Goal: Check status: Check status

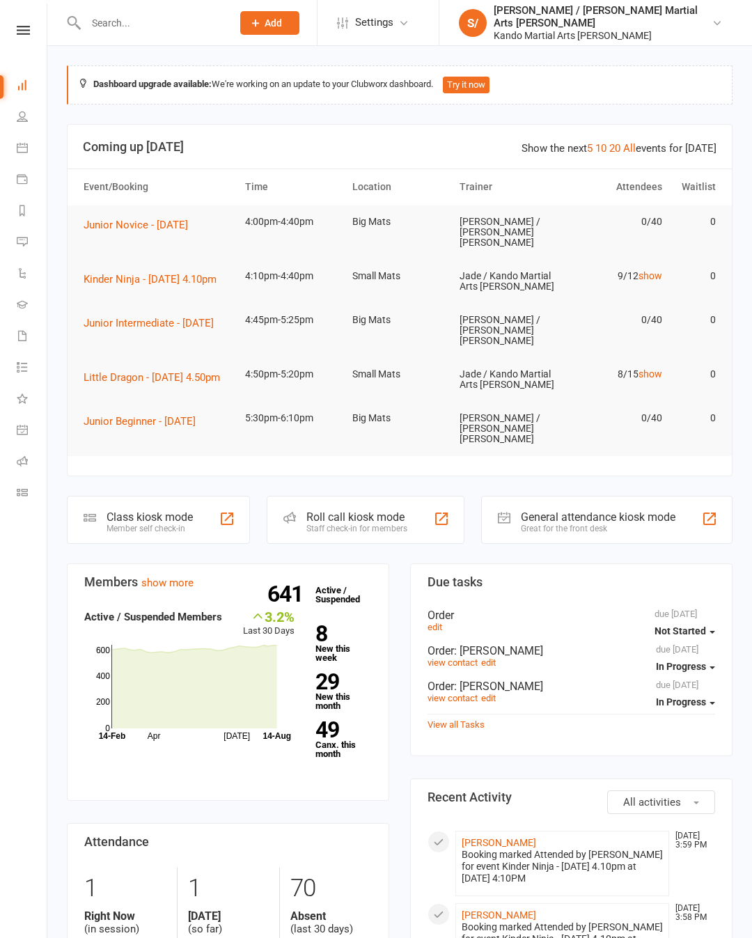
click at [23, 32] on icon at bounding box center [23, 30] width 13 height 9
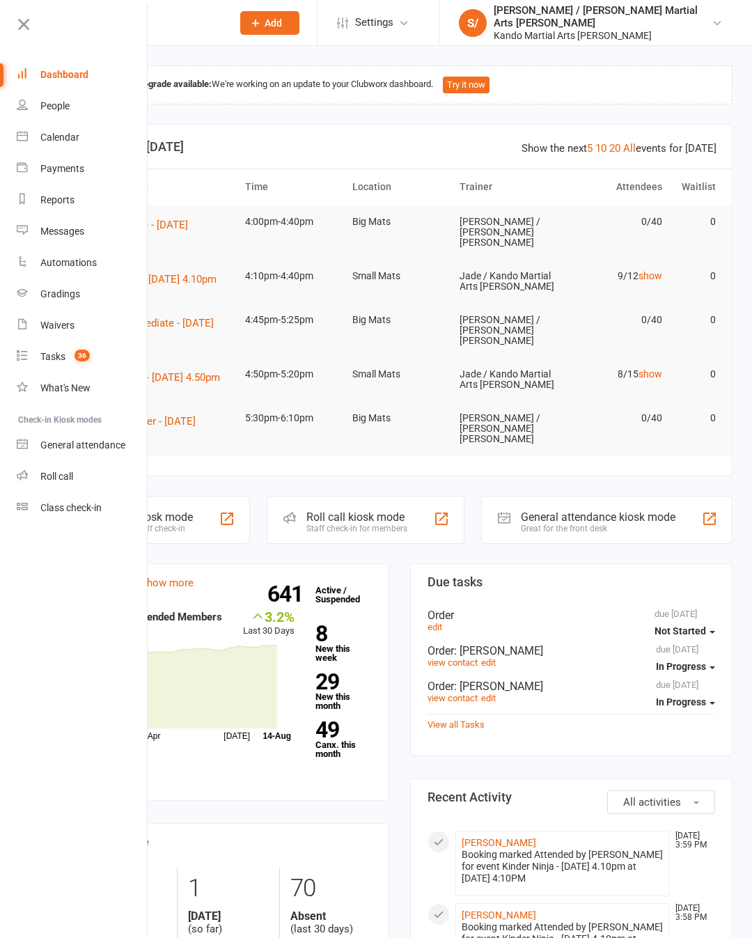
click at [60, 151] on link "Calendar" at bounding box center [83, 137] width 132 height 31
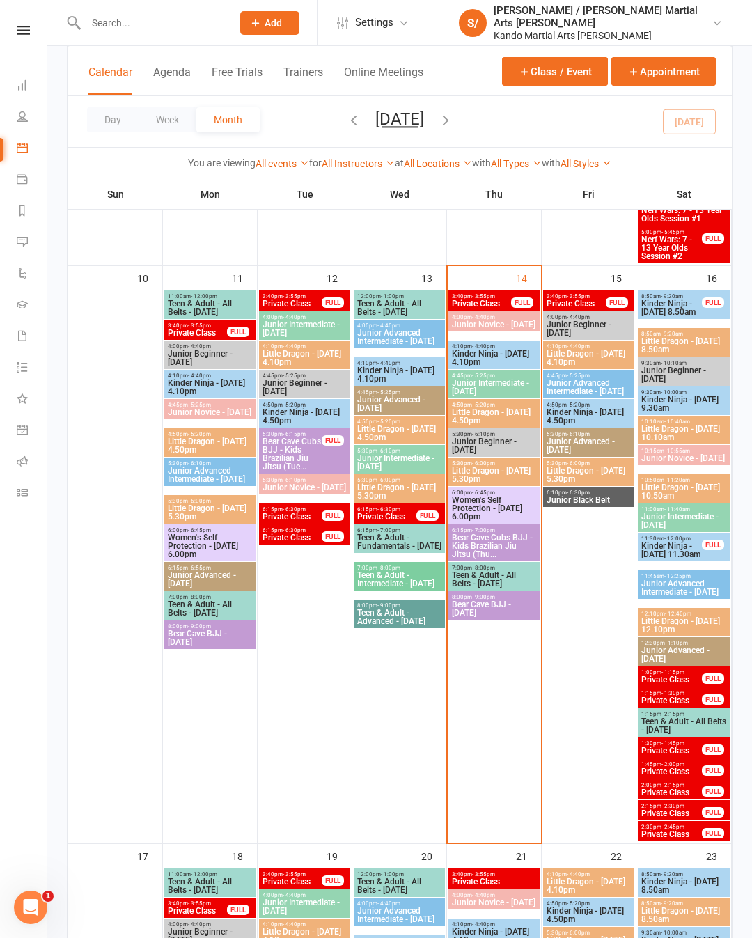
scroll to position [1131, 0]
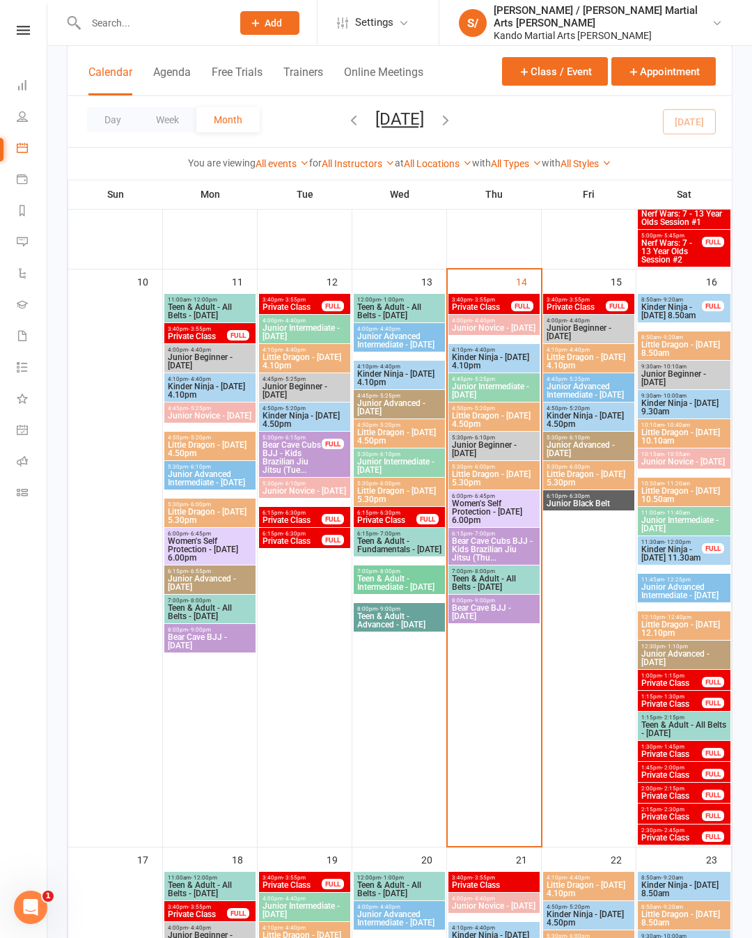
click at [204, 415] on span "Junior Novice - [DATE]" at bounding box center [210, 415] width 86 height 8
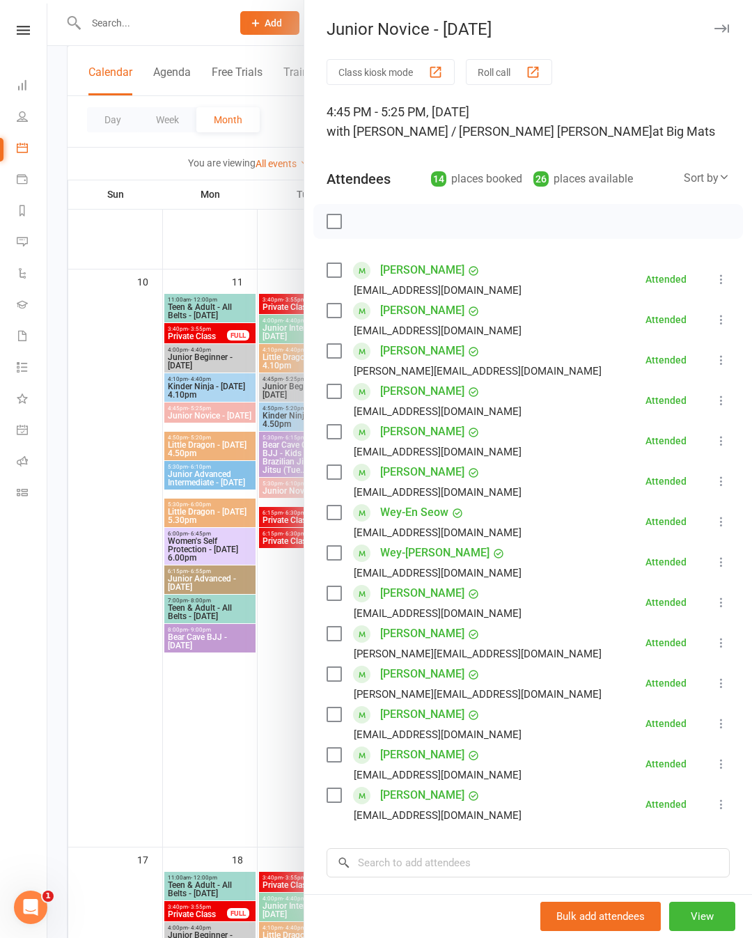
click at [722, 22] on button "button" at bounding box center [721, 28] width 17 height 17
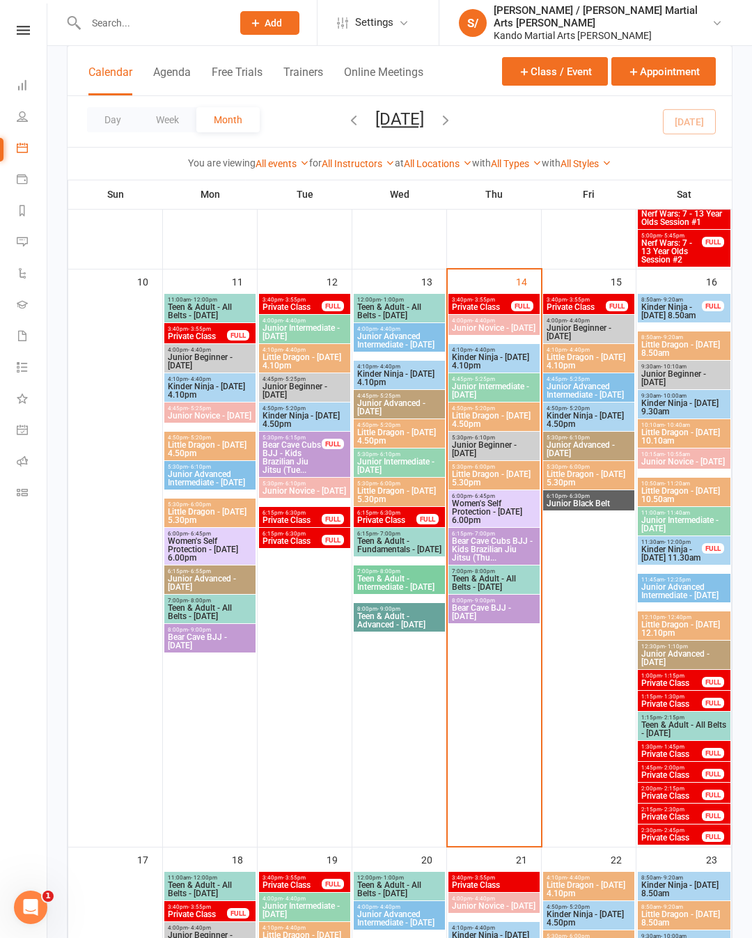
scroll to position [1131, 0]
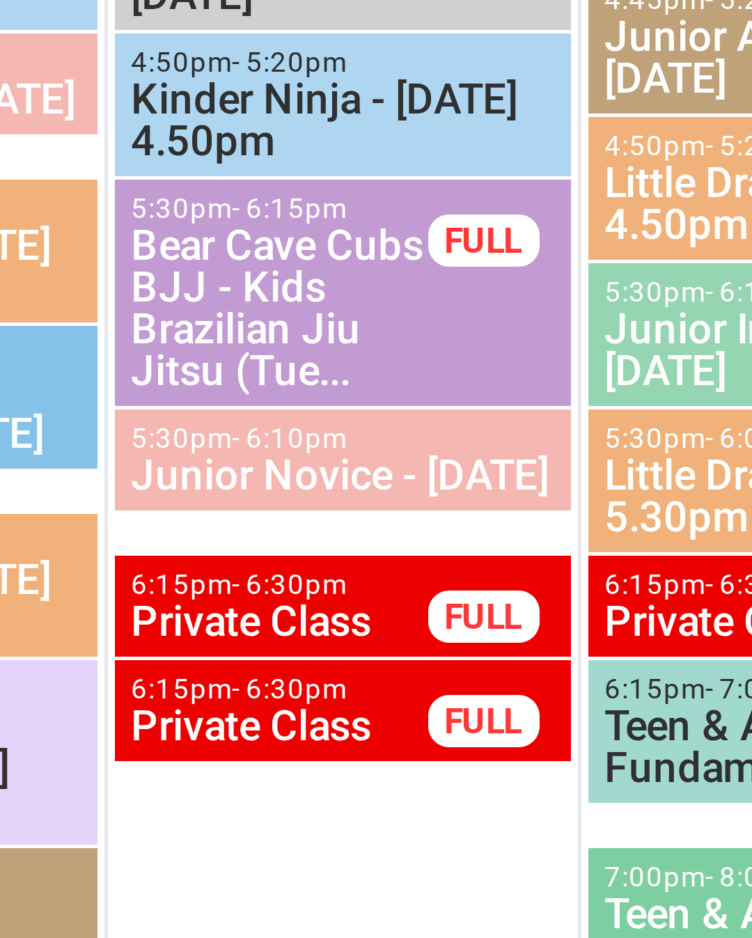
click at [262, 487] on span "Junior Novice - [DATE]" at bounding box center [305, 491] width 86 height 8
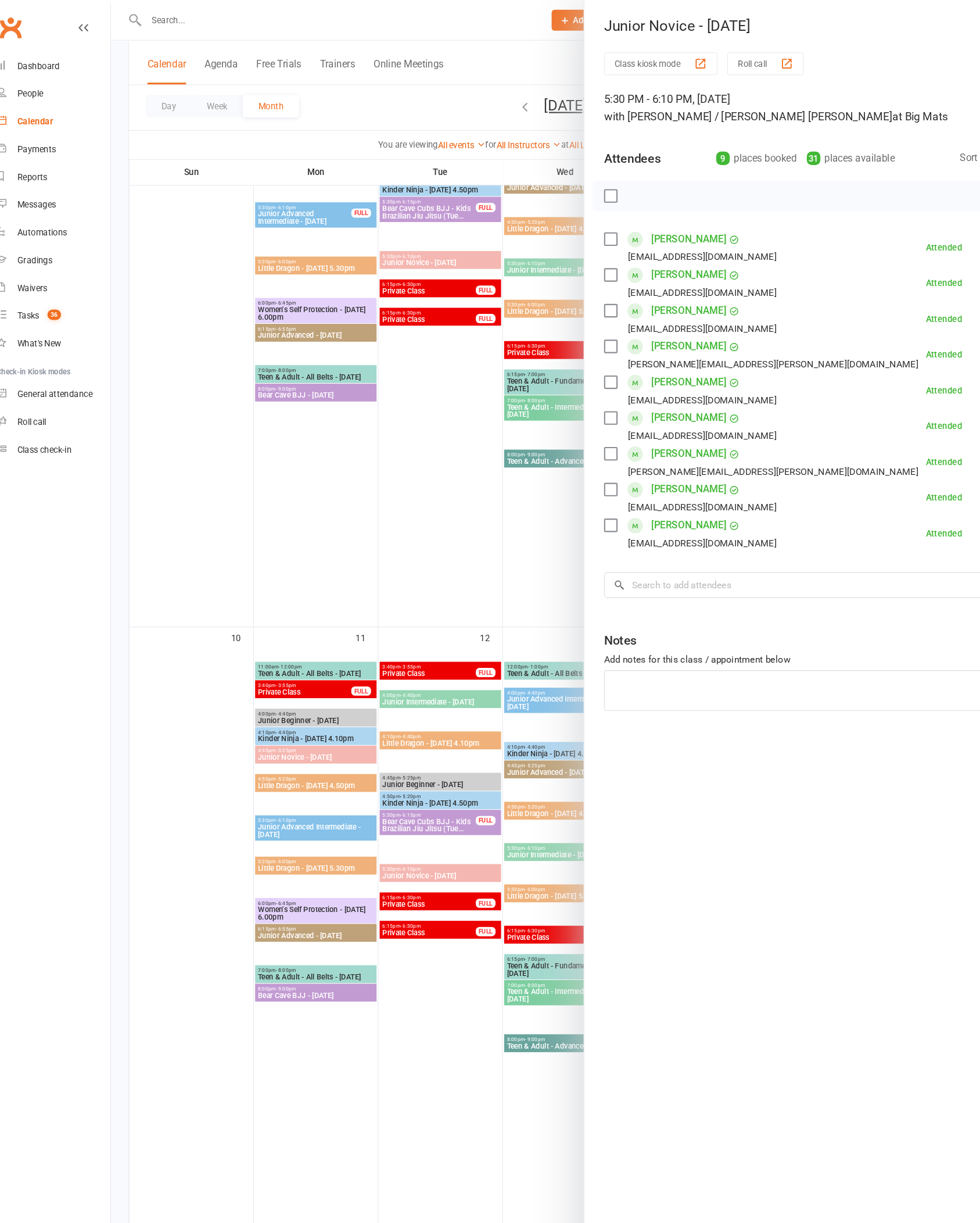
scroll to position [761, 0]
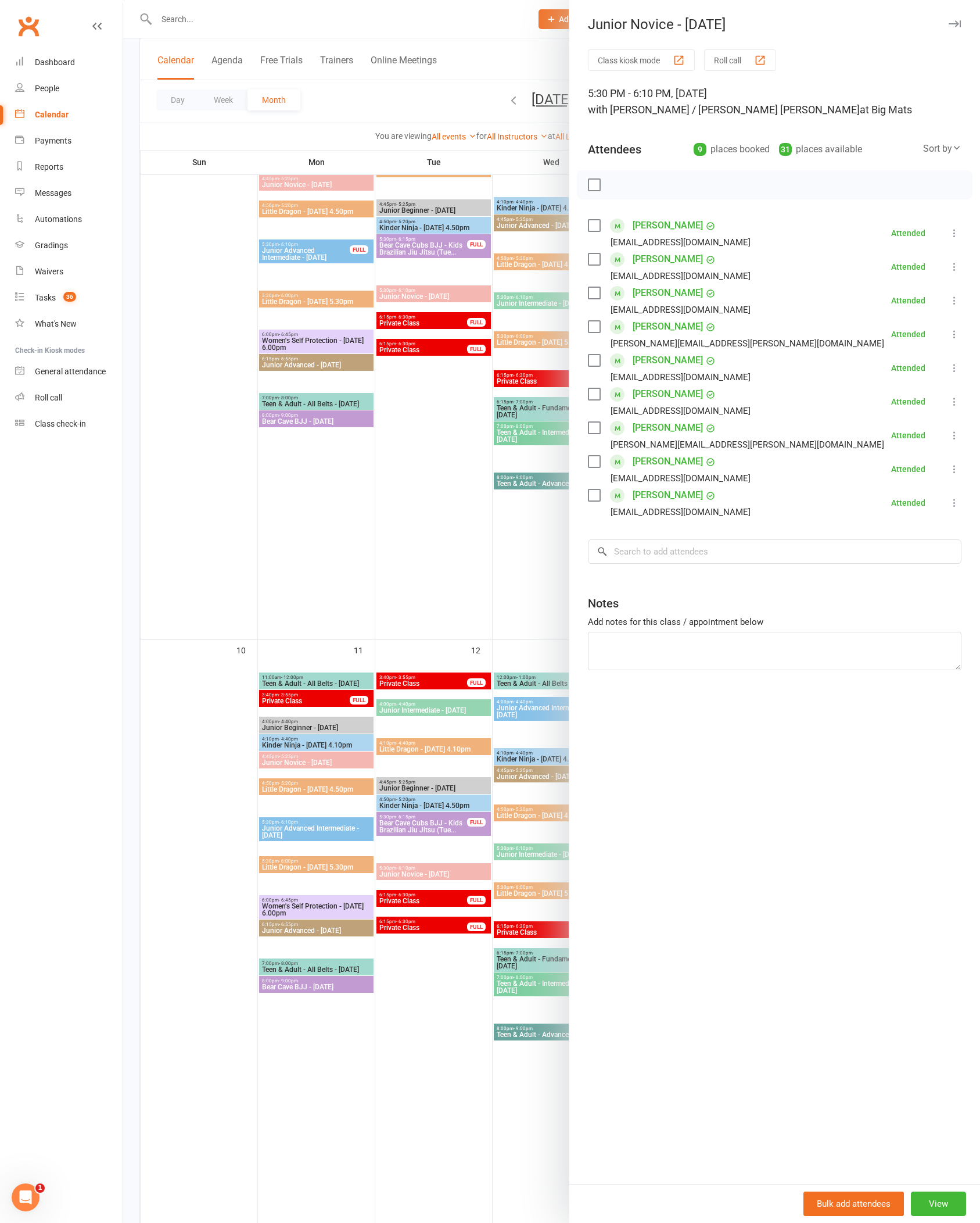
click at [627, 17] on div "Junior Novice - [DATE]" at bounding box center [775, 23] width 411 height 16
click at [627, 18] on div "Junior Novice - [DATE]" at bounding box center [775, 23] width 411 height 16
click at [627, 24] on icon "button" at bounding box center [955, 23] width 13 height 7
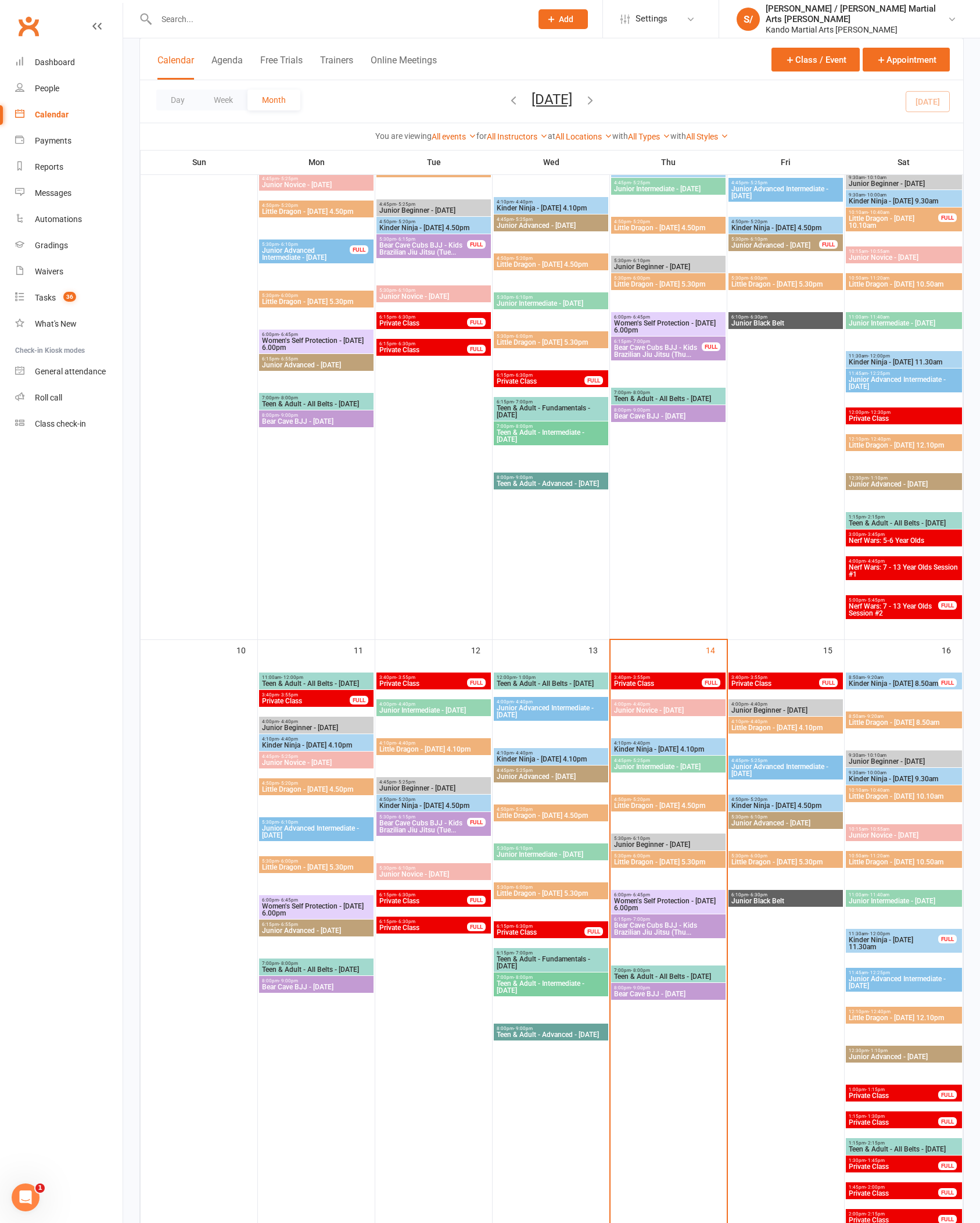
click at [298, 759] on span "- 5:25pm" at bounding box center [288, 756] width 19 height 5
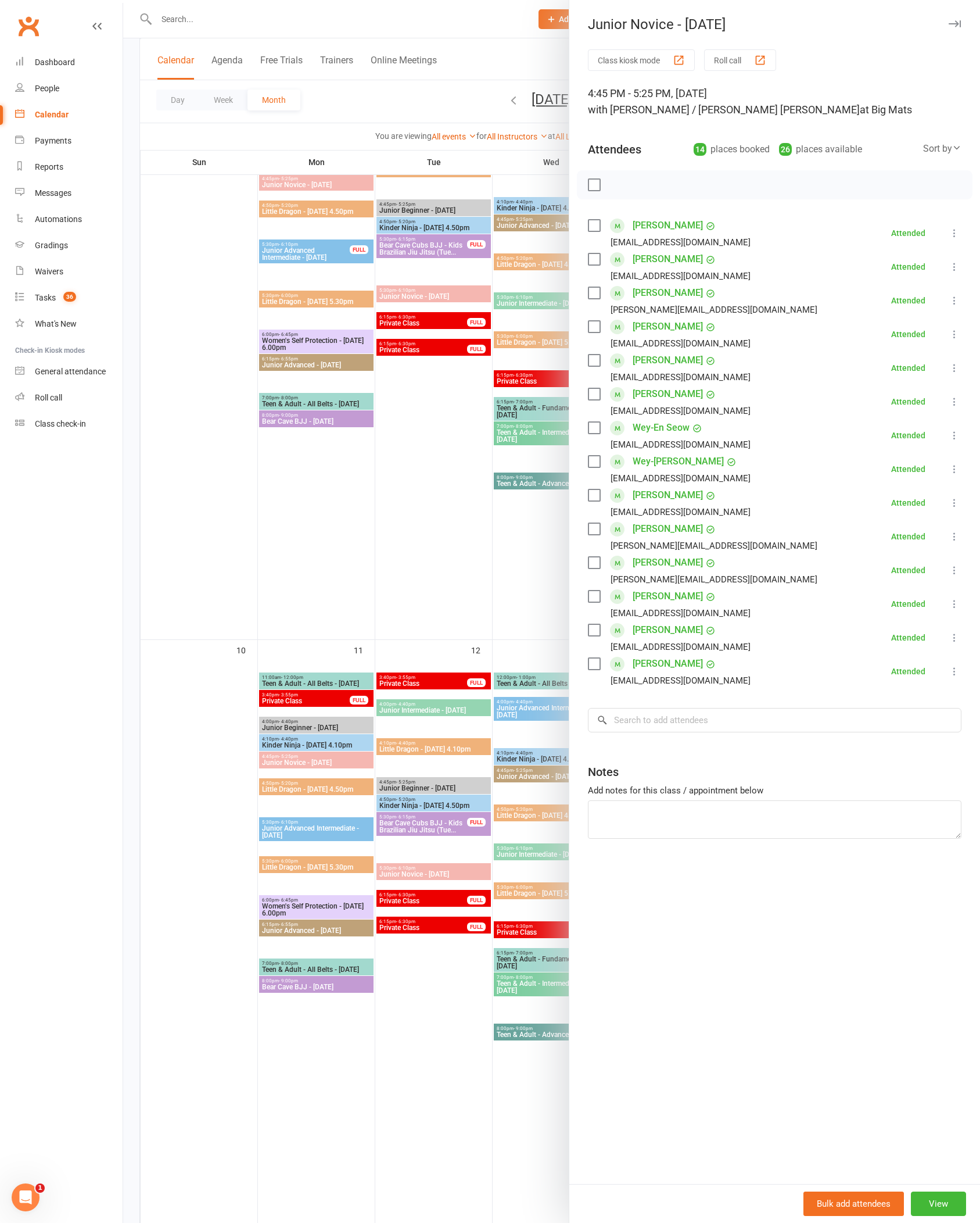
click at [627, 18] on button "button" at bounding box center [954, 23] width 14 height 14
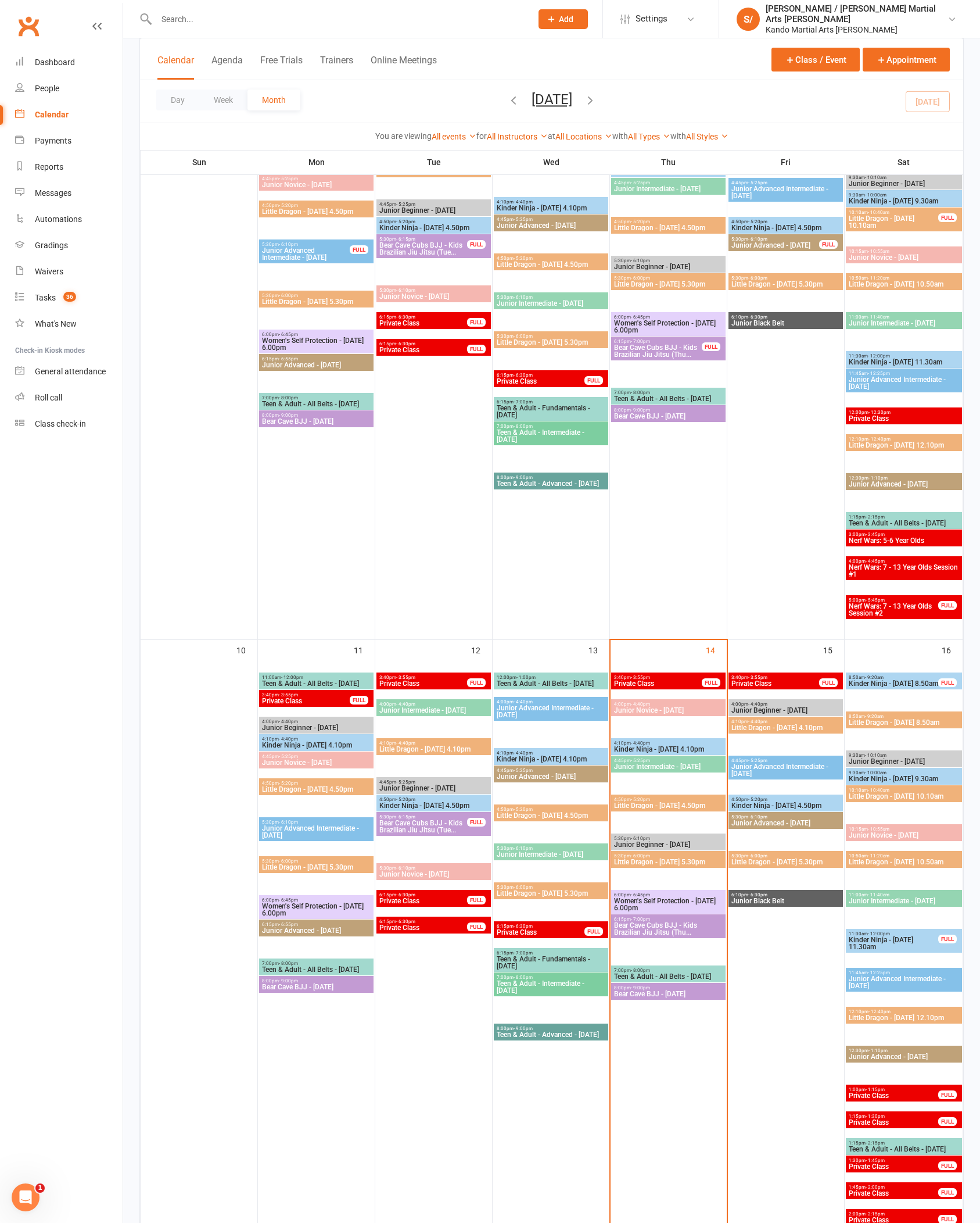
click at [278, 14] on input "text" at bounding box center [338, 18] width 371 height 16
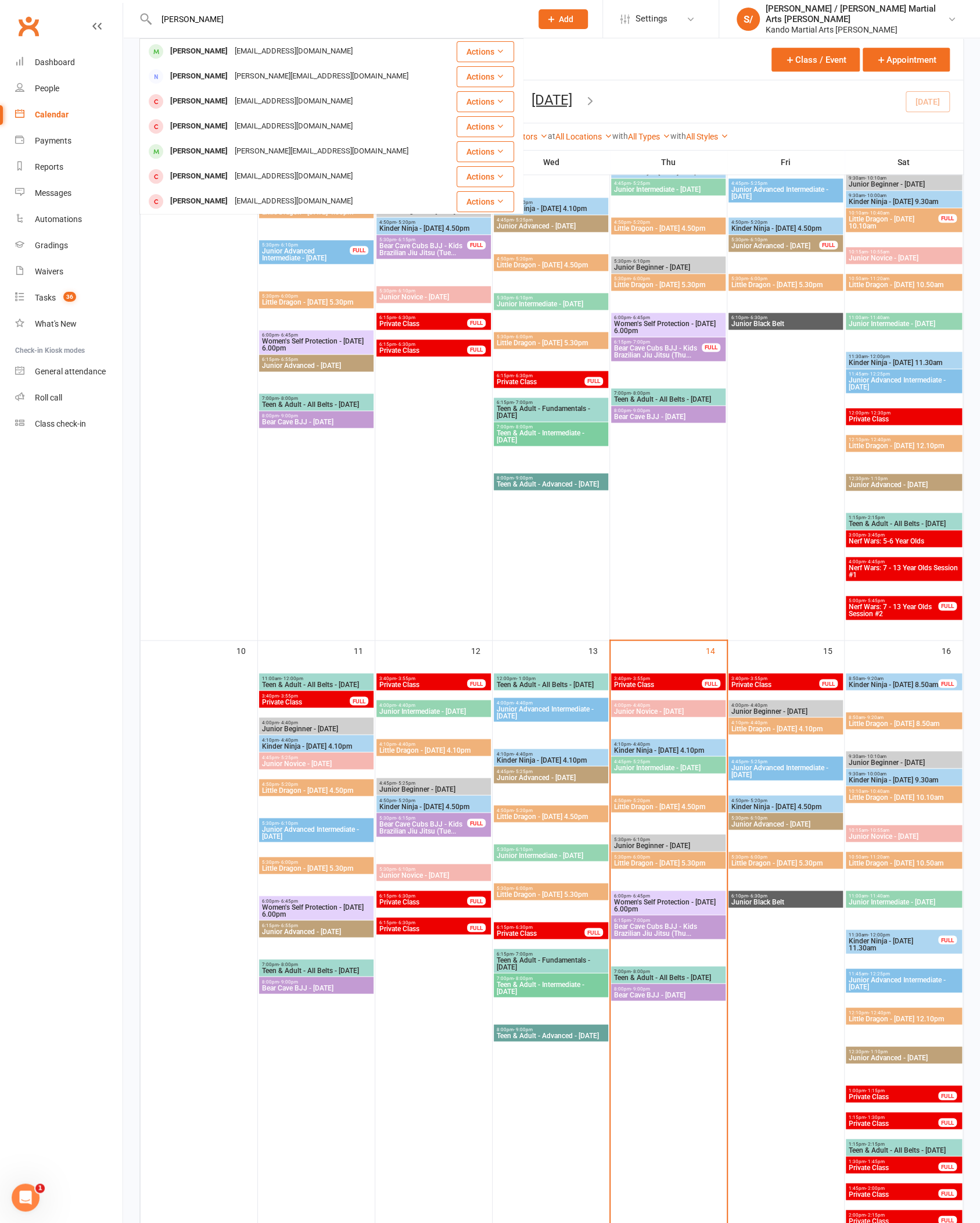
type input "[PERSON_NAME]"
click at [196, 51] on div "[PERSON_NAME]" at bounding box center [199, 52] width 64 height 17
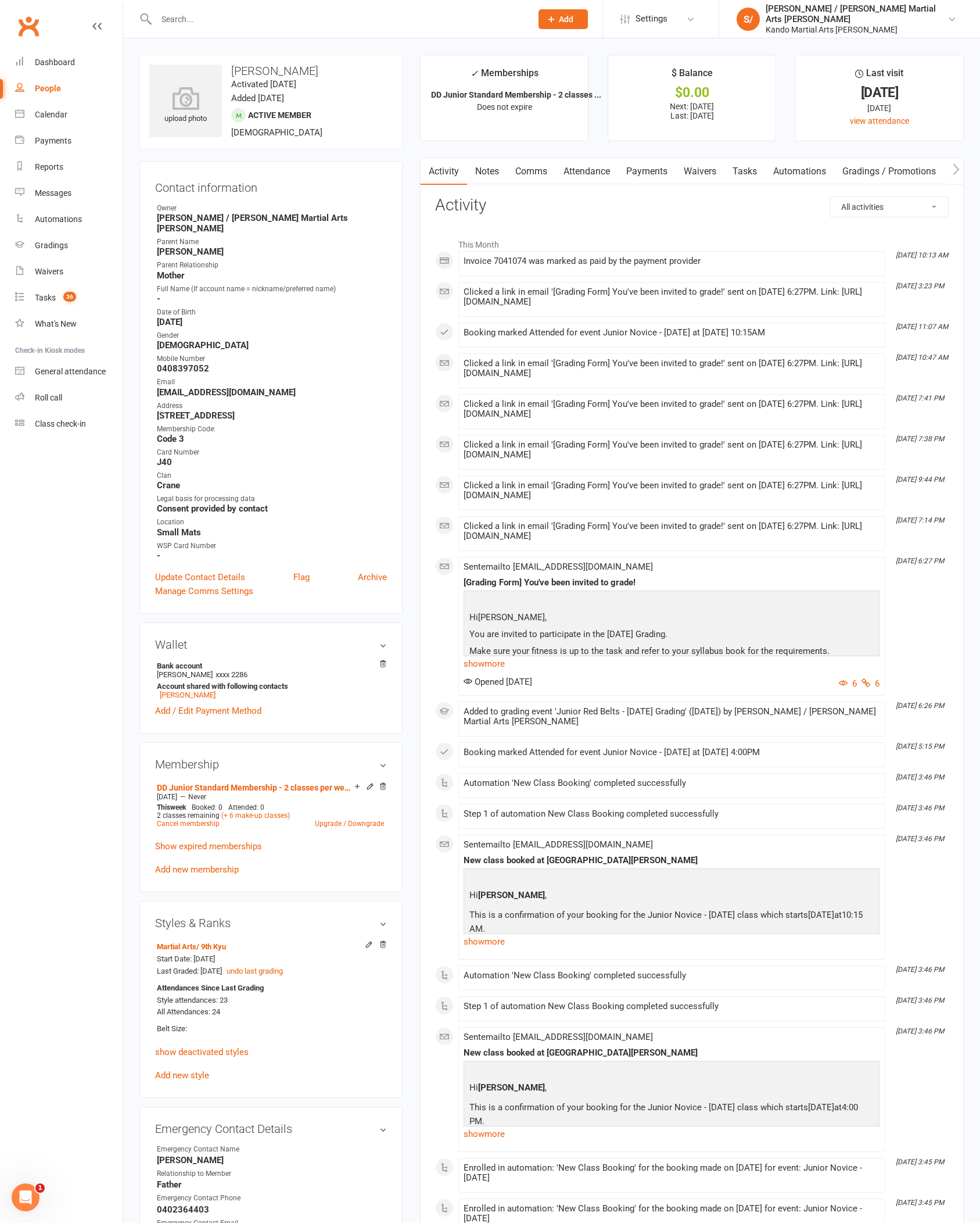
click at [619, 159] on link "Attendance" at bounding box center [587, 171] width 63 height 27
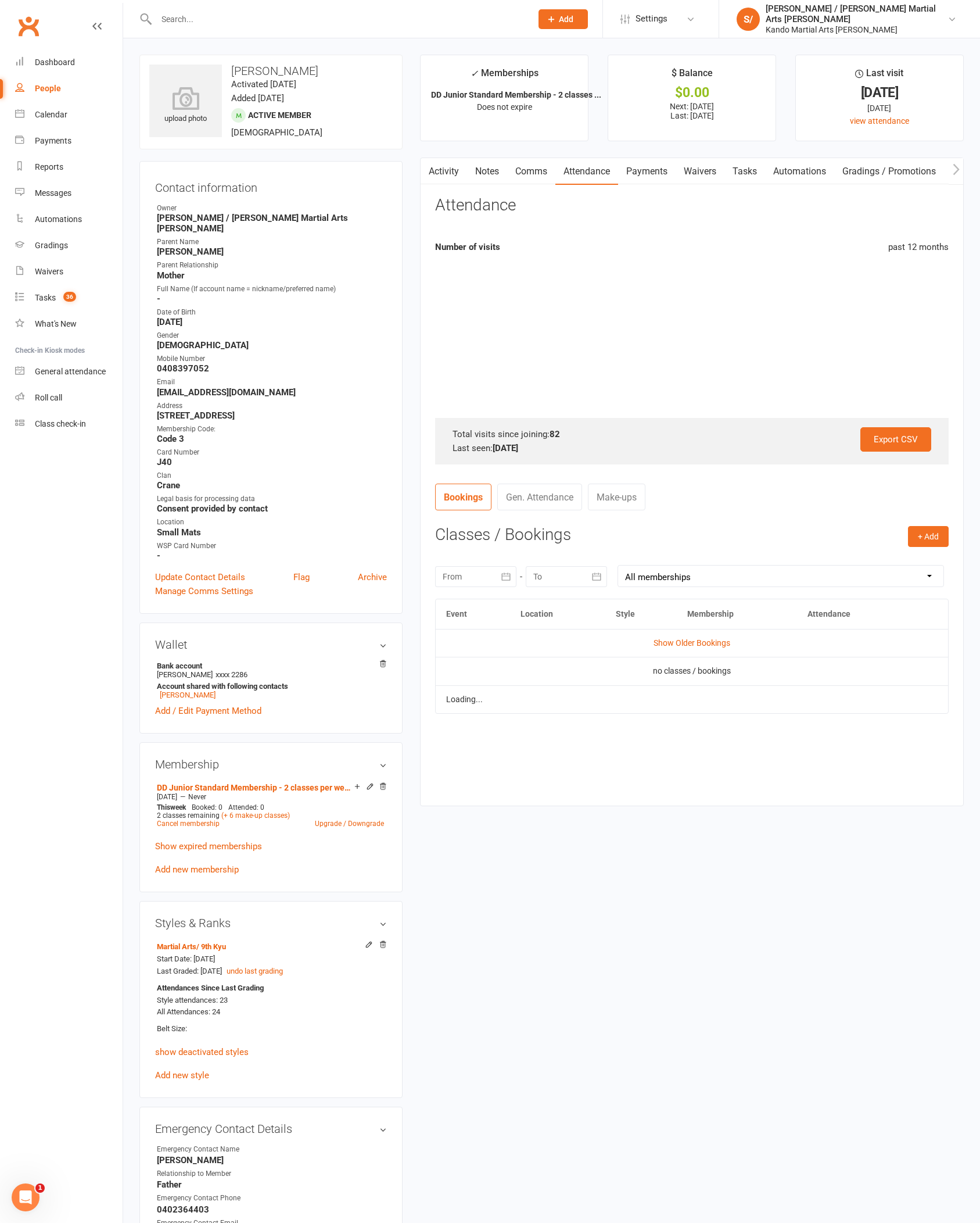
scroll to position [38, 0]
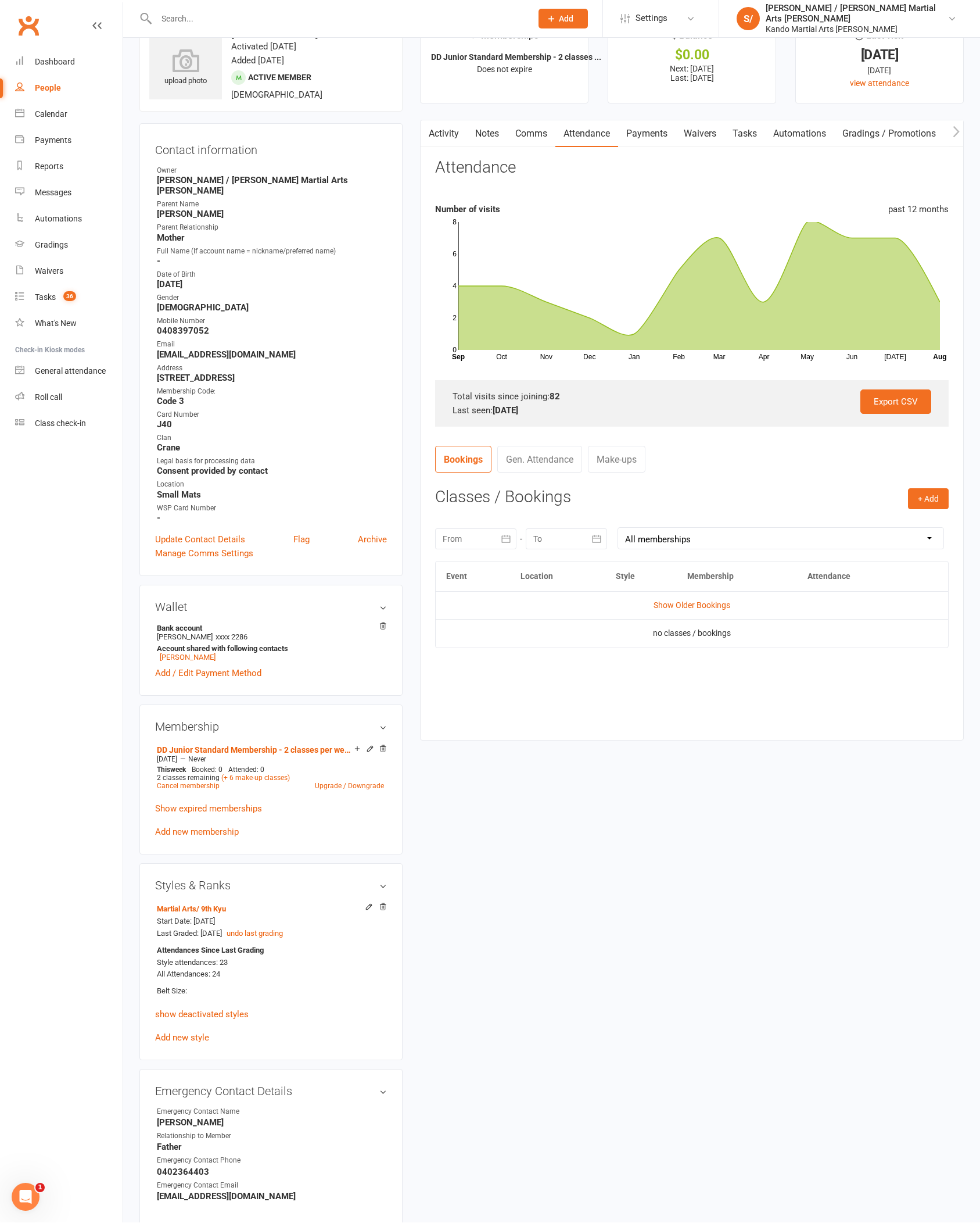
click at [483, 549] on div at bounding box center [475, 539] width 81 height 21
click at [476, 666] on button "10" at bounding box center [482, 655] width 24 height 21
type input "[DATE]"
click at [592, 544] on icon "button" at bounding box center [597, 539] width 12 height 12
click at [627, 666] on button "14" at bounding box center [674, 655] width 24 height 21
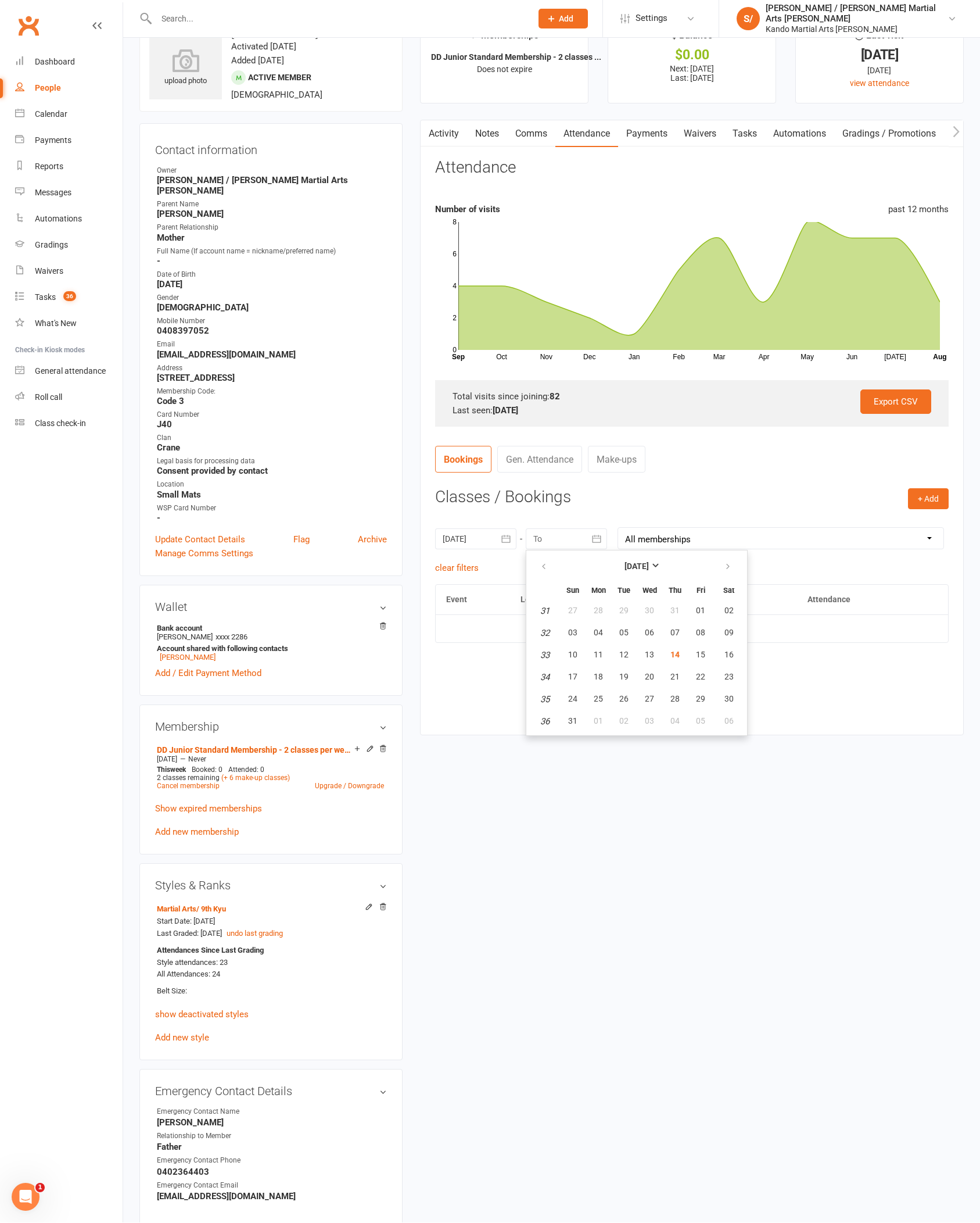
type input "[DATE]"
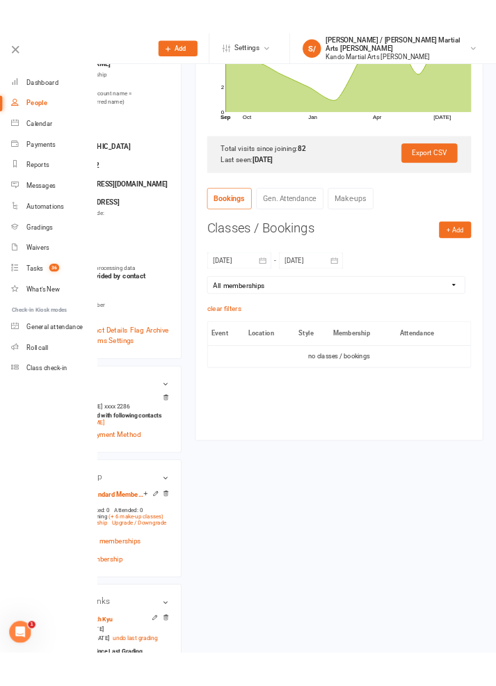
scroll to position [3033, 0]
